Goal: Find specific page/section: Find specific page/section

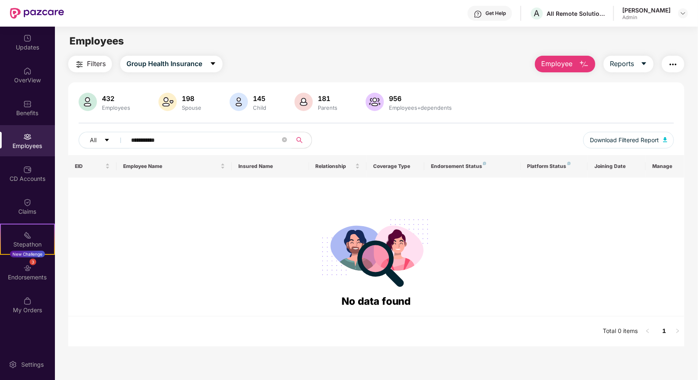
type input "**********"
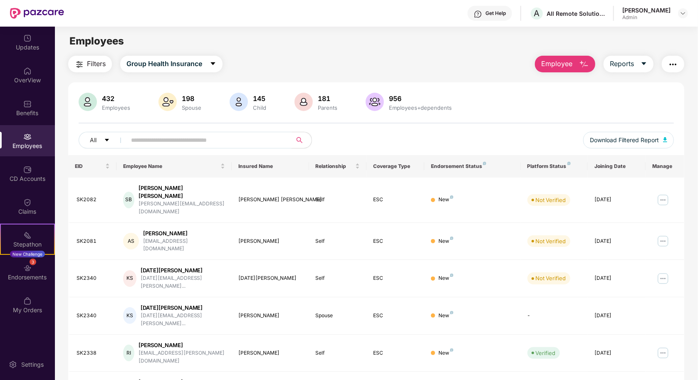
click at [157, 140] on input "text" at bounding box center [205, 140] width 149 height 12
paste input "**********"
type input "**********"
